Goal: Information Seeking & Learning: Stay updated

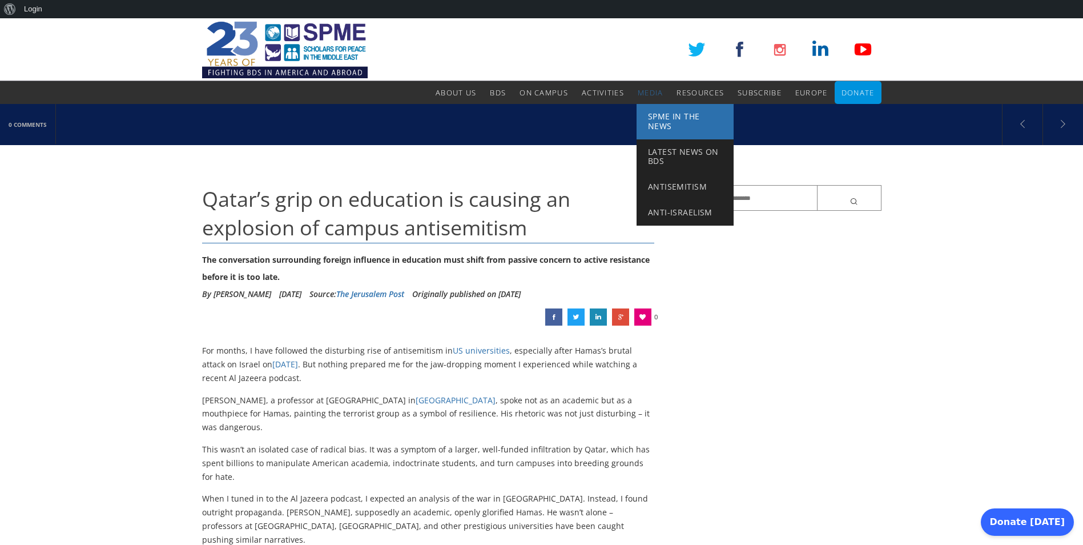
click at [664, 120] on span "SPME in the News" at bounding box center [674, 121] width 52 height 21
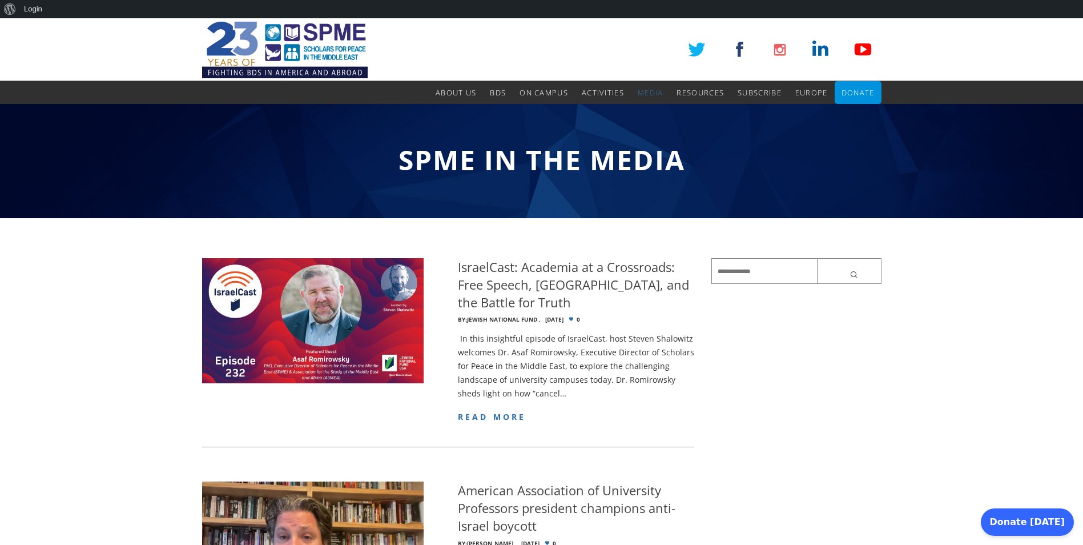
click at [261, 44] on img at bounding box center [285, 49] width 166 height 63
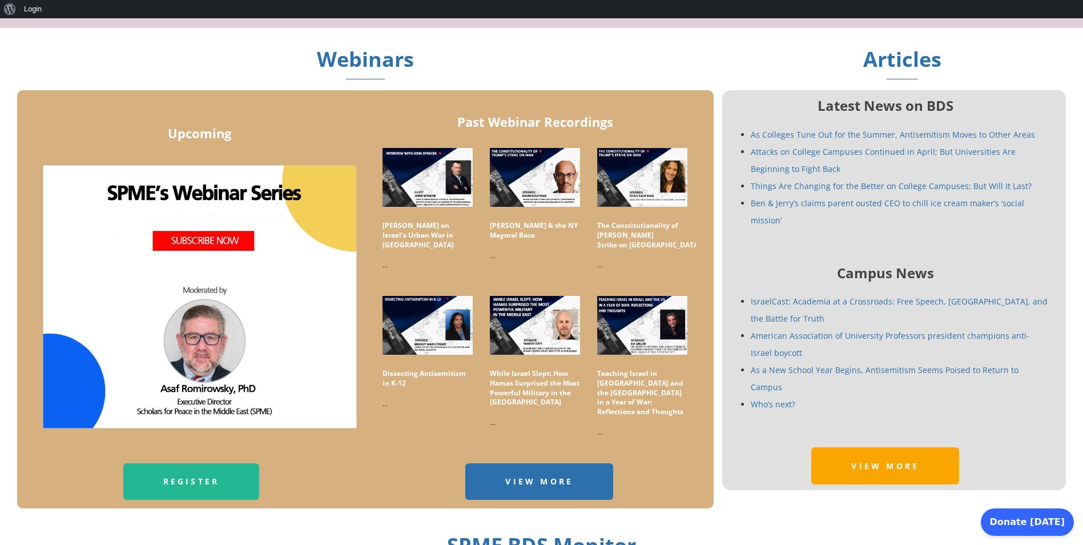
scroll to position [685, 0]
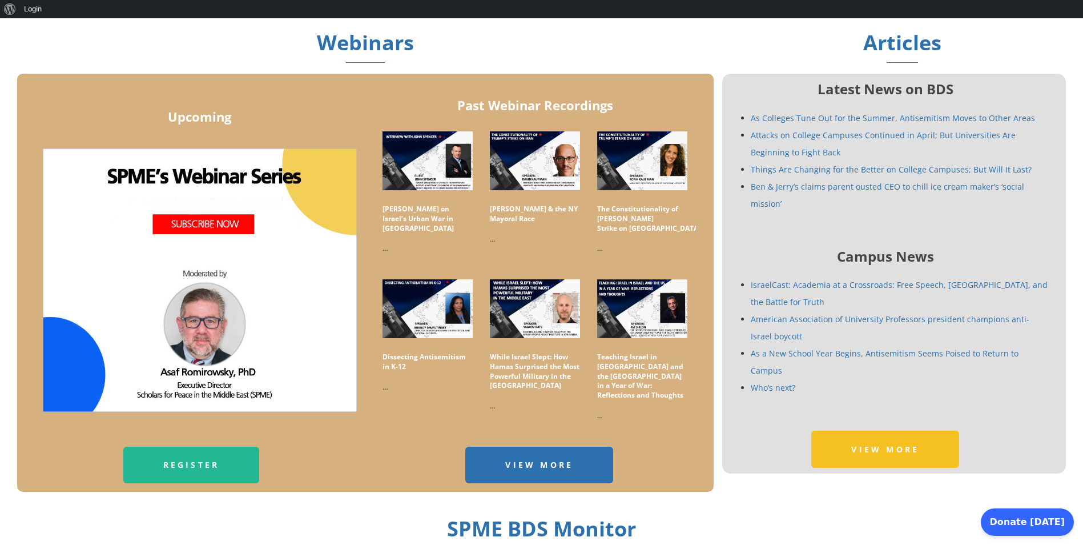
click at [877, 430] on link "View More" at bounding box center [885, 448] width 148 height 37
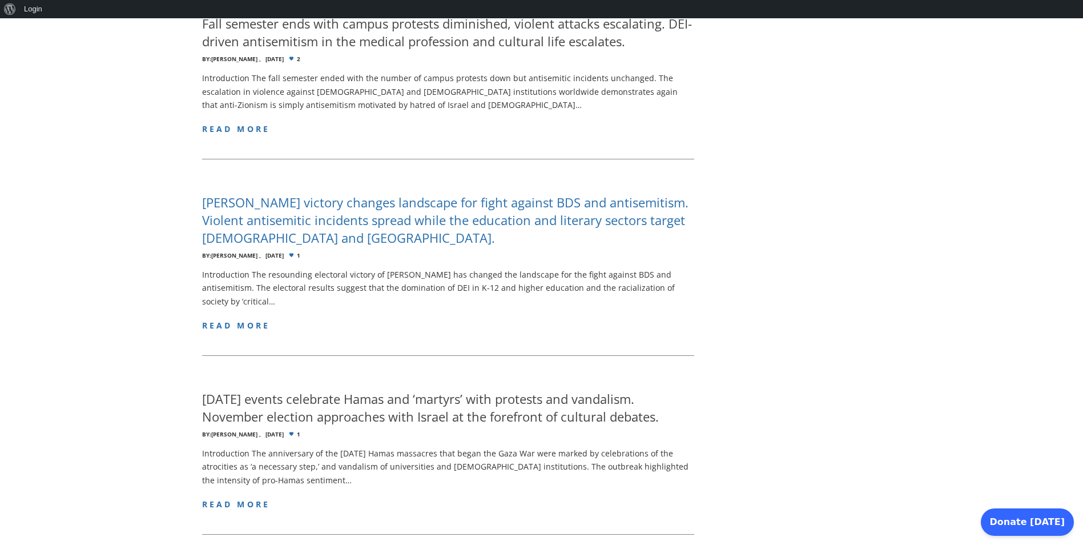
scroll to position [1644, 0]
